Goal: Check status: Check status

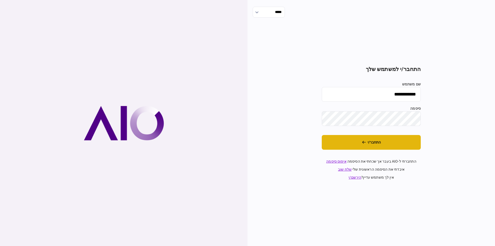
click at [348, 143] on button "התחבר/י" at bounding box center [371, 142] width 99 height 15
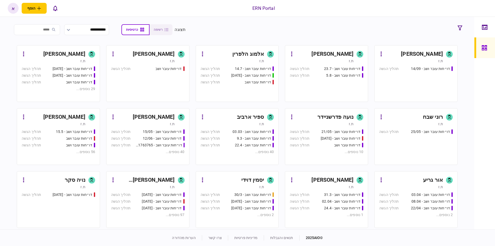
scroll to position [59, 0]
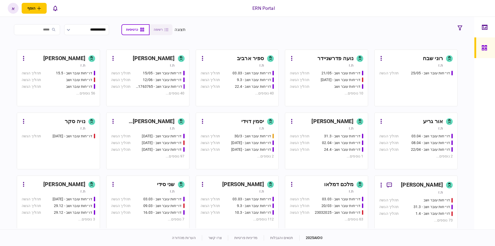
click at [233, 118] on div "יסמין דוידי" at bounding box center [236, 121] width 58 height 8
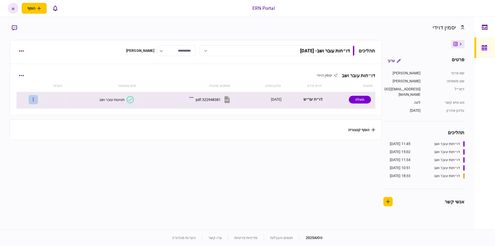
click at [33, 103] on button "button" at bounding box center [33, 99] width 9 height 9
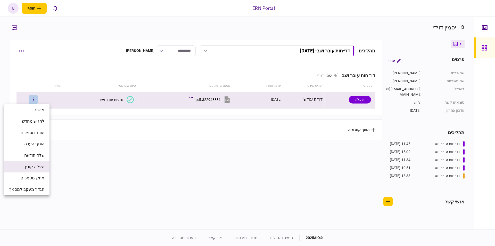
click at [31, 164] on span "העלה קובץ" at bounding box center [35, 167] width 20 height 6
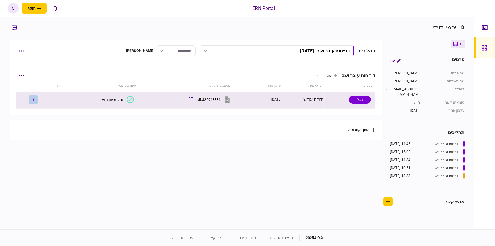
click at [36, 97] on button "button" at bounding box center [33, 99] width 9 height 9
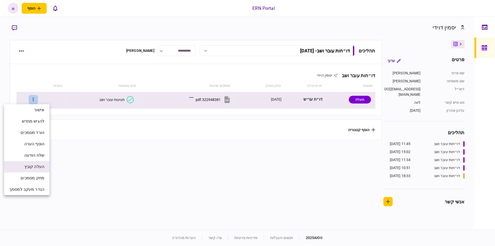
click at [31, 168] on span "העלה קובץ" at bounding box center [35, 167] width 20 height 6
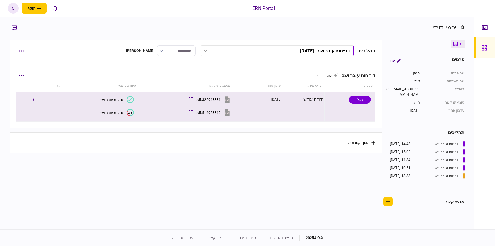
click at [38, 115] on td at bounding box center [28, 107] width 23 height 30
click at [113, 109] on button "2/3 תנועות עובר ושב" at bounding box center [116, 112] width 35 height 7
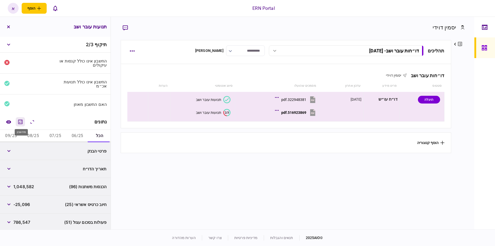
click at [22, 117] on button "מחשבון" at bounding box center [20, 121] width 9 height 9
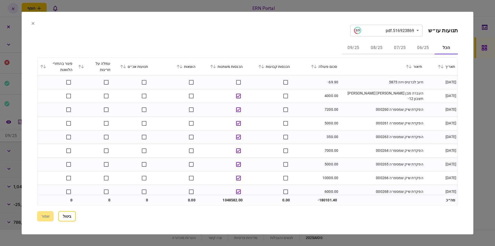
click at [216, 66] on icon at bounding box center [214, 67] width 3 height 4
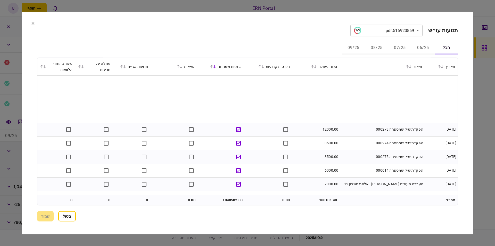
scroll to position [205, 0]
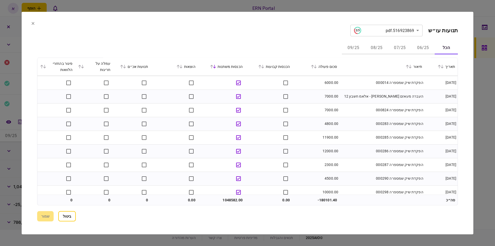
click at [363, 128] on td "הפקדת שיק שמספרה 000283" at bounding box center [382, 124] width 85 height 14
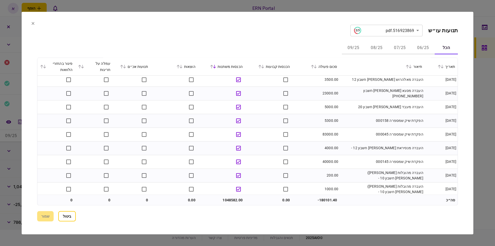
click at [311, 130] on td "83000.00" at bounding box center [316, 134] width 47 height 14
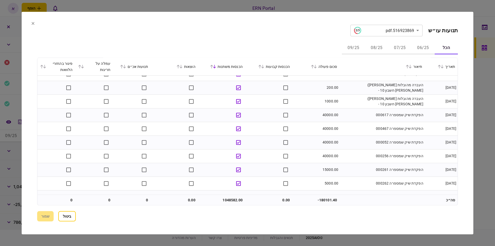
click at [350, 137] on td "הפקדת שיק שמספרה 000052" at bounding box center [382, 142] width 85 height 14
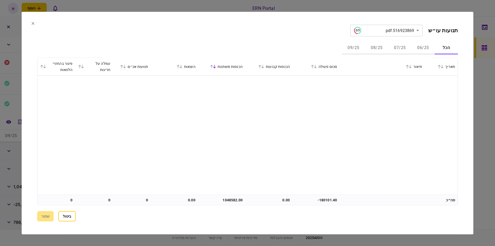
scroll to position [413, 0]
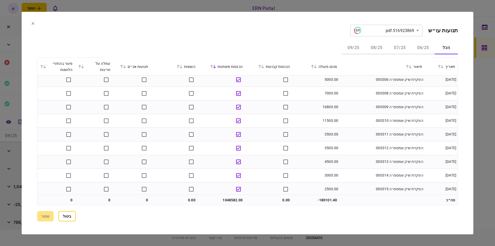
click at [421, 46] on button "06/25" at bounding box center [423, 48] width 23 height 12
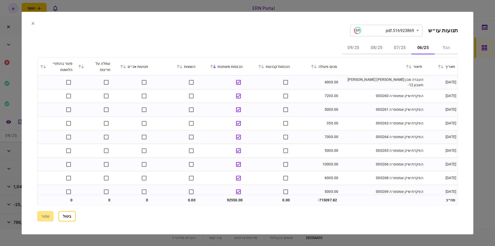
click at [315, 143] on td "7000.00" at bounding box center [316, 137] width 47 height 14
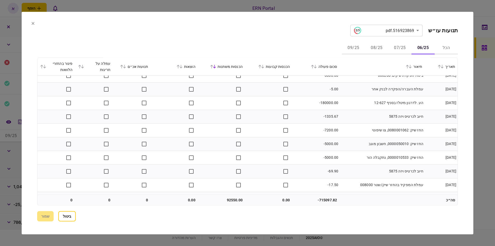
scroll to position [292, 0]
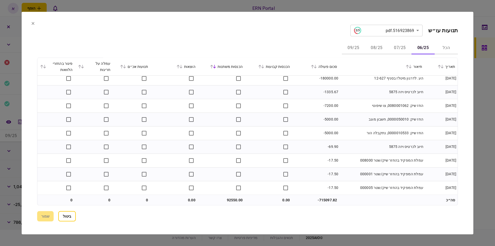
click at [404, 46] on button "07/25" at bounding box center [400, 48] width 23 height 12
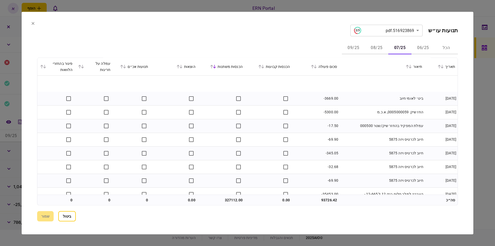
scroll to position [989, 0]
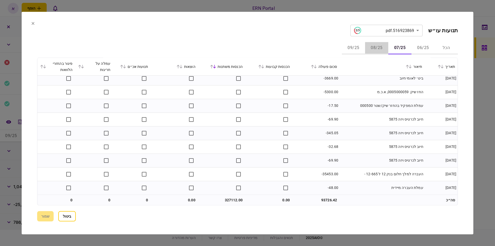
click at [374, 46] on button "08/25" at bounding box center [376, 48] width 23 height 12
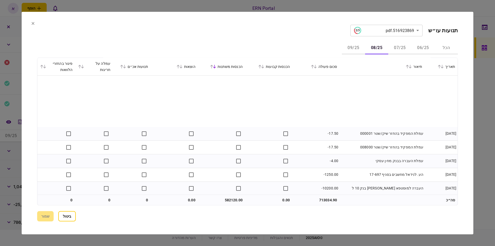
scroll to position [852, 0]
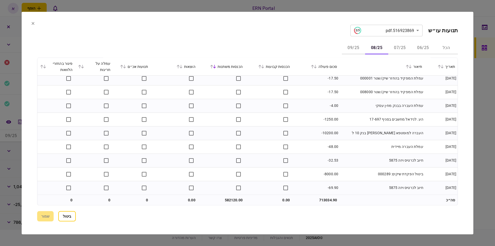
click at [349, 48] on button "09/25" at bounding box center [353, 48] width 23 height 12
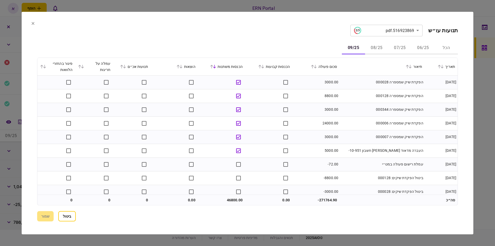
click at [369, 133] on td "הפקדת שיק שמספרה 000007" at bounding box center [382, 137] width 85 height 14
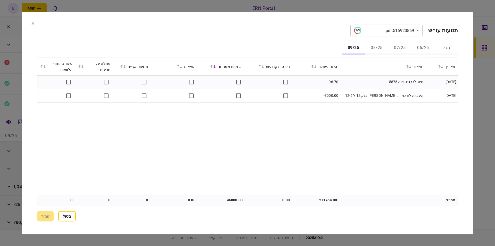
scroll to position [0, 0]
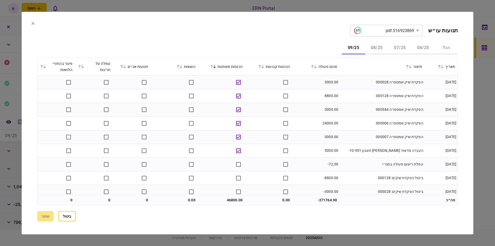
click at [33, 24] on icon at bounding box center [32, 23] width 3 height 3
